Goal: Find contact information: Find contact information

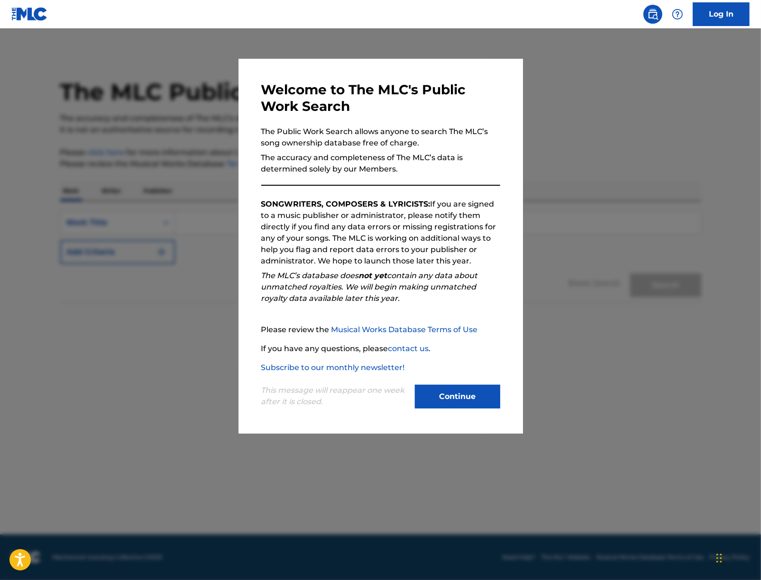
click at [456, 381] on div "This message will reappear one week after it is closed. Continue" at bounding box center [380, 392] width 239 height 37
click at [455, 388] on button "Continue" at bounding box center [457, 397] width 85 height 24
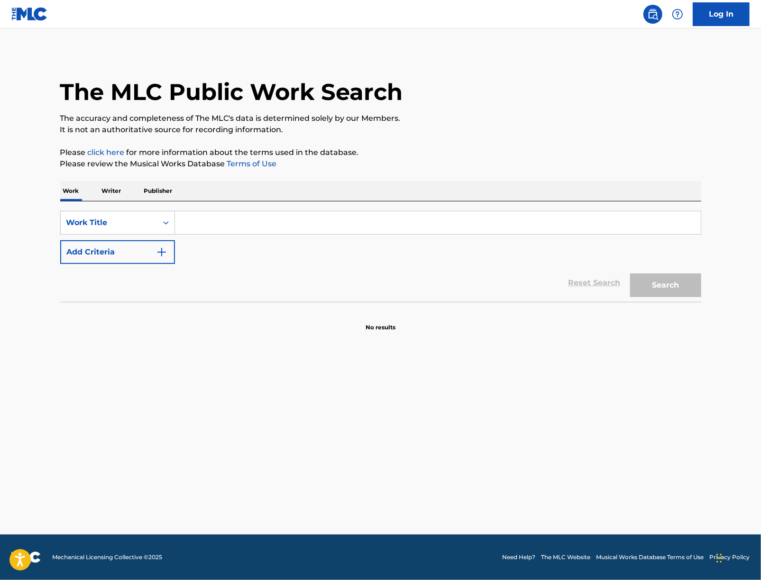
click at [153, 192] on p "Publisher" at bounding box center [158, 191] width 34 height 20
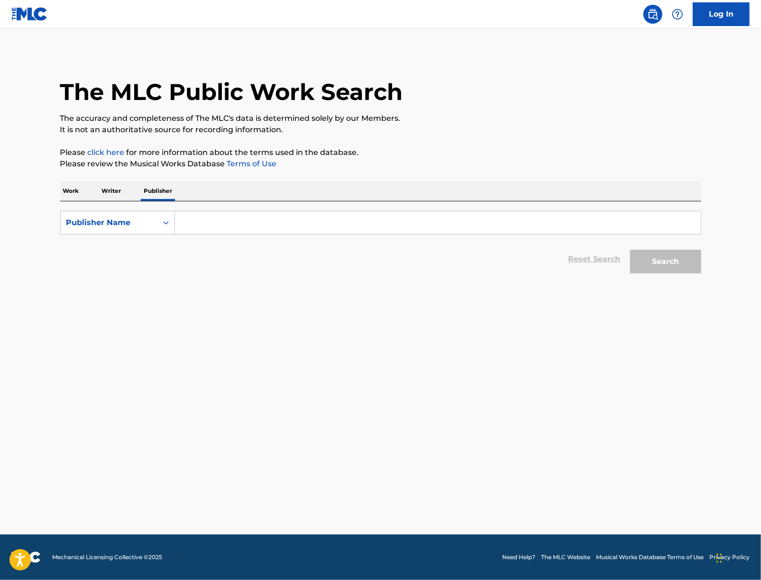
click at [243, 228] on input "Search Form" at bounding box center [438, 222] width 526 height 23
paste input "best music company"
type input "best music company"
click at [689, 275] on div "Search" at bounding box center [663, 259] width 76 height 38
click at [684, 259] on button "Search" at bounding box center [665, 262] width 71 height 24
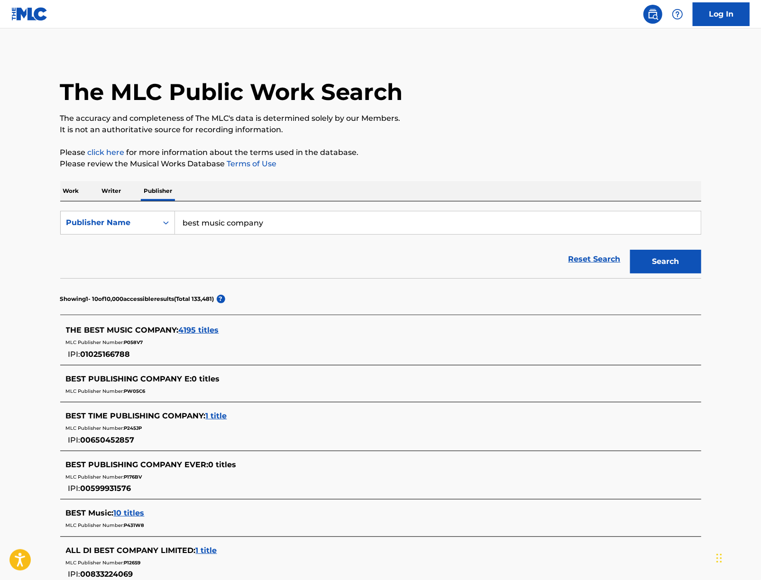
click at [206, 333] on span "4195 titles" at bounding box center [199, 330] width 40 height 9
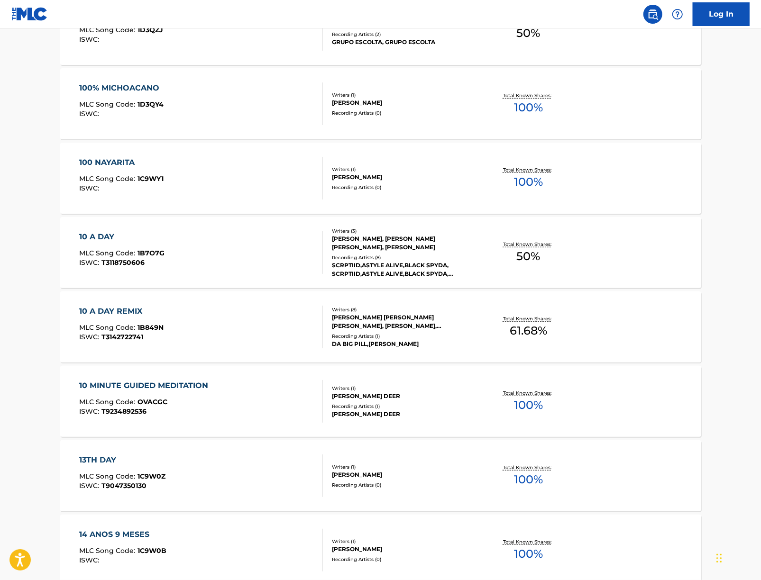
scroll to position [326, 0]
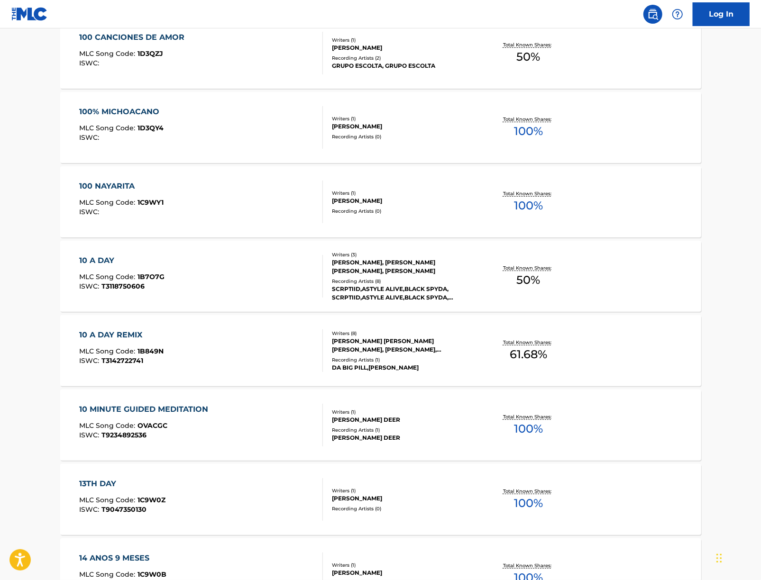
click at [261, 430] on div "10 MINUTE GUIDED MEDITATION MLC Song Code : OVACGC ISWC : T9234892536" at bounding box center [201, 425] width 244 height 43
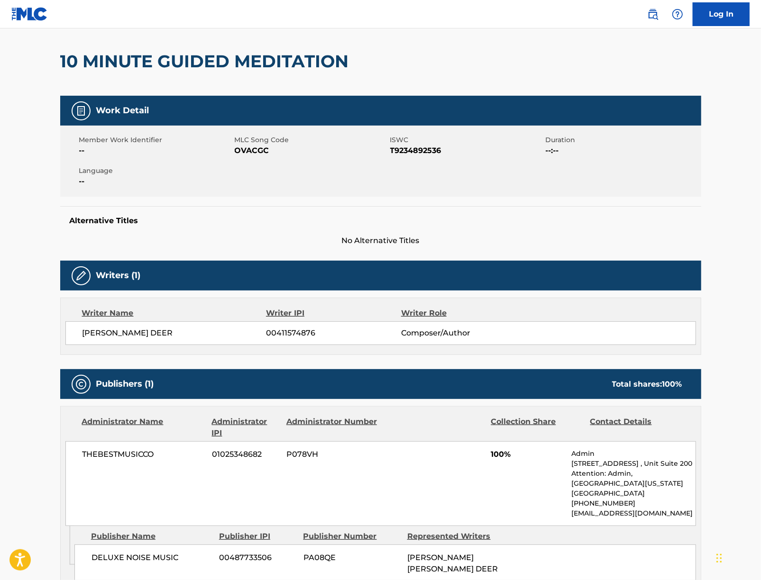
scroll to position [230, 0]
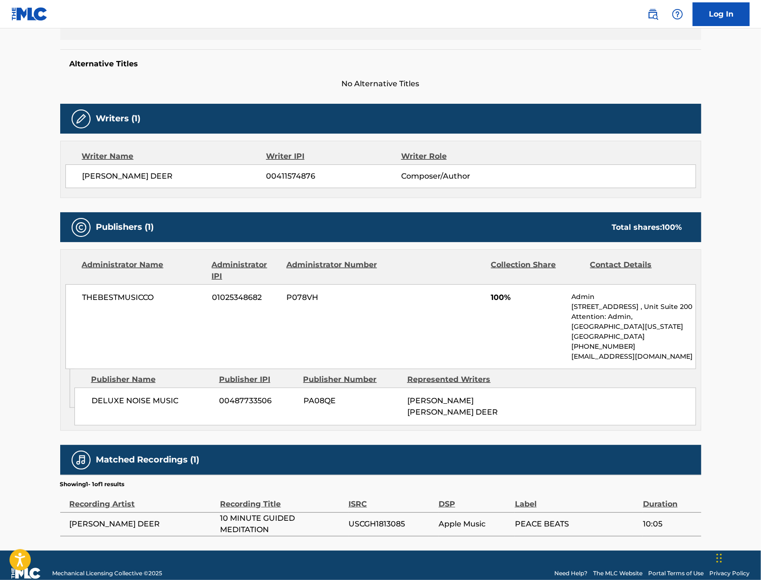
click at [591, 357] on p "[EMAIL_ADDRESS][DOMAIN_NAME]" at bounding box center [633, 357] width 124 height 10
click at [592, 358] on p "[EMAIL_ADDRESS][DOMAIN_NAME]" at bounding box center [633, 357] width 124 height 10
click at [644, 349] on p "[PHONE_NUMBER]" at bounding box center [633, 347] width 124 height 10
click at [645, 349] on p "[PHONE_NUMBER]" at bounding box center [633, 347] width 124 height 10
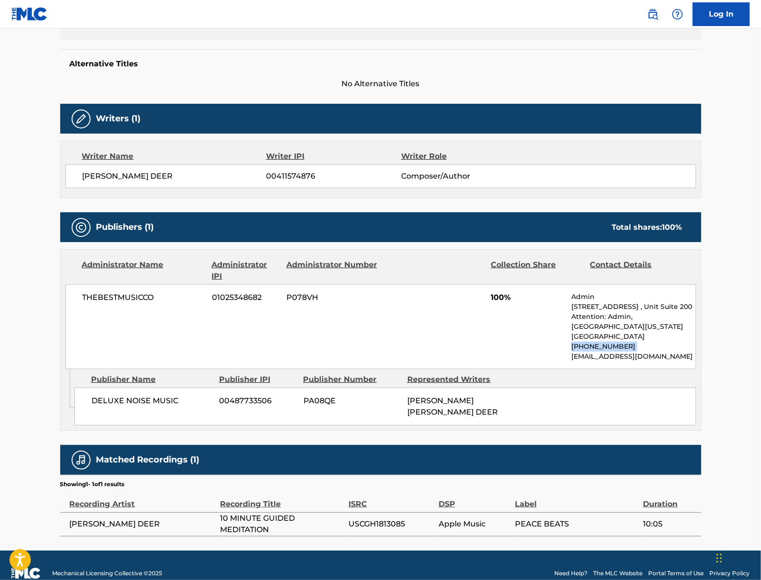
click at [645, 349] on p "[PHONE_NUMBER]" at bounding box center [633, 347] width 124 height 10
click at [615, 359] on p "[EMAIL_ADDRESS][DOMAIN_NAME]" at bounding box center [633, 357] width 124 height 10
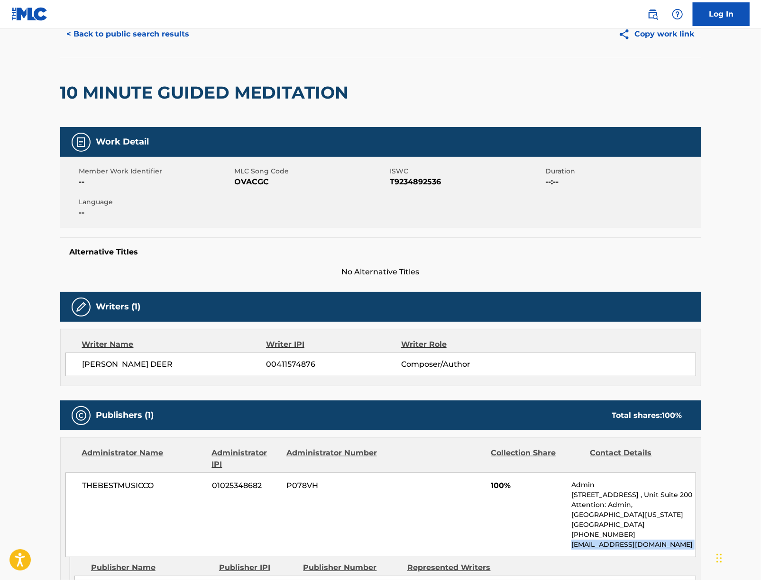
scroll to position [0, 0]
